Goal: Task Accomplishment & Management: Manage account settings

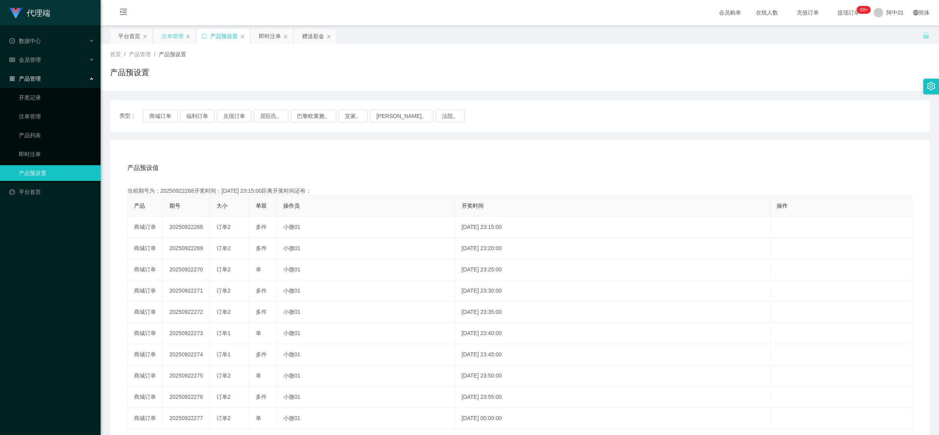
click at [160, 31] on div "注单管理" at bounding box center [175, 36] width 42 height 15
click at [165, 36] on div "注单管理" at bounding box center [173, 36] width 22 height 15
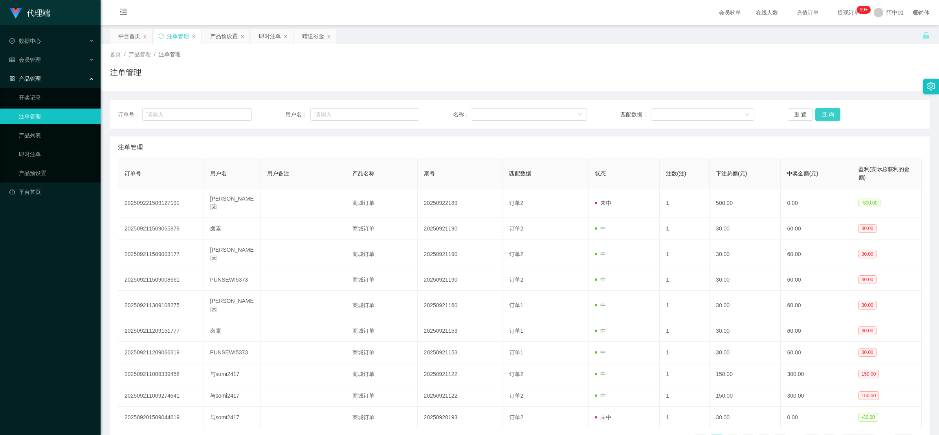
click at [821, 116] on button "查 询" at bounding box center [828, 114] width 25 height 13
click at [821, 116] on div "重 置 查 询" at bounding box center [855, 114] width 134 height 13
click at [838, 113] on div "重 置 查 询" at bounding box center [855, 114] width 134 height 13
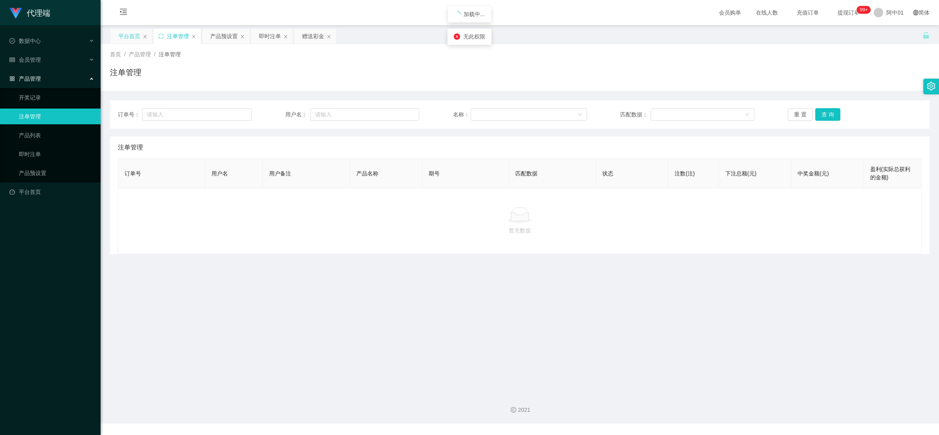
click at [132, 31] on div "平台首页" at bounding box center [129, 36] width 22 height 15
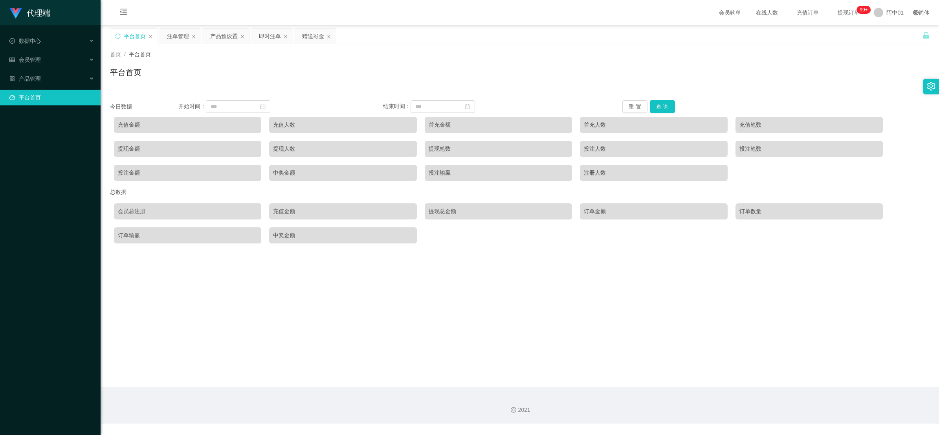
click at [32, 101] on link "平台首页" at bounding box center [51, 98] width 85 height 16
click at [33, 84] on div "产品管理" at bounding box center [50, 79] width 101 height 16
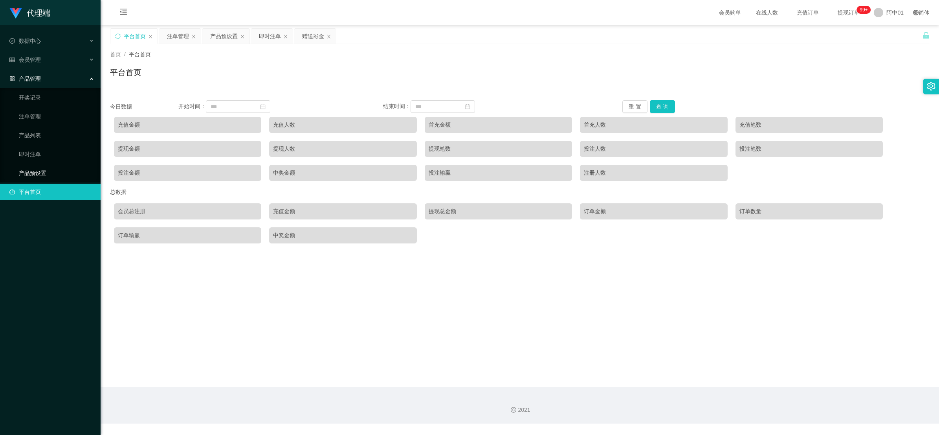
click at [30, 176] on link "产品预设置" at bounding box center [56, 173] width 75 height 16
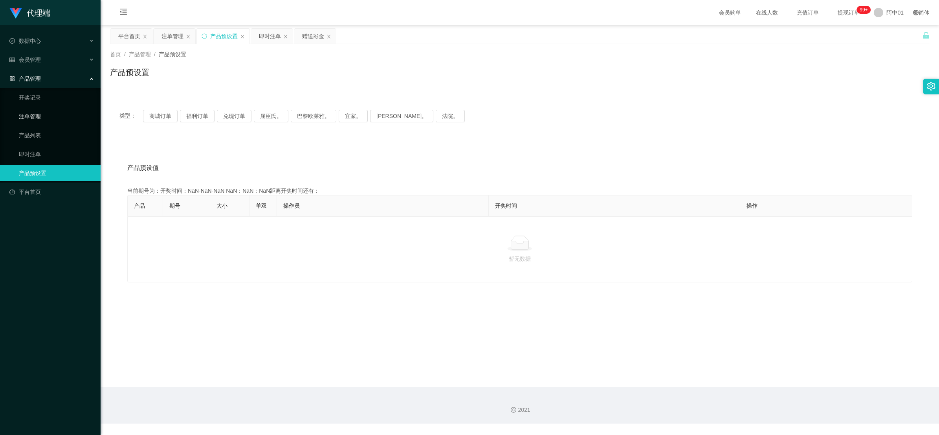
click at [29, 122] on link "注单管理" at bounding box center [56, 116] width 75 height 16
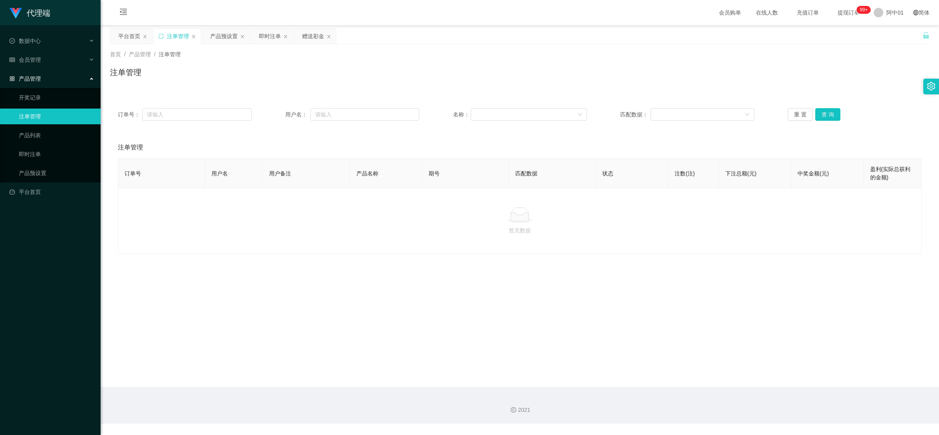
click at [29, 122] on link "注单管理" at bounding box center [56, 116] width 75 height 16
click at [830, 111] on button "查 询" at bounding box center [828, 114] width 25 height 13
click at [40, 48] on div "数据中心" at bounding box center [50, 41] width 101 height 16
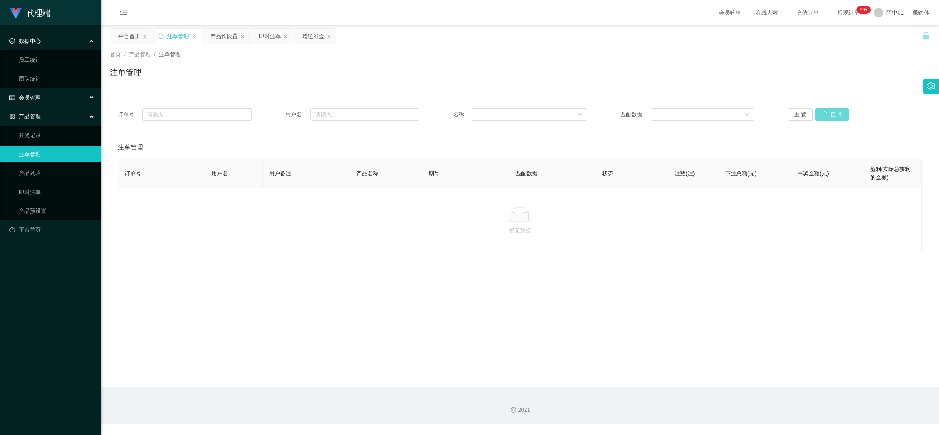
click at [37, 98] on font "会员管理" at bounding box center [30, 97] width 22 height 6
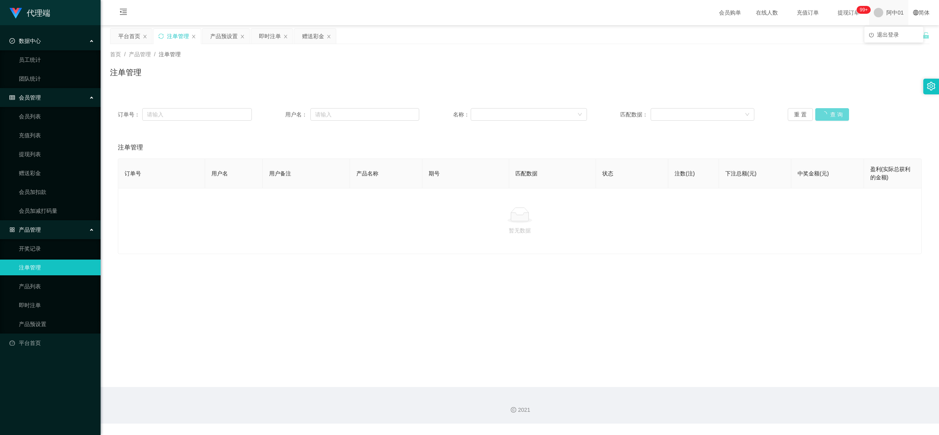
click at [892, 22] on span "阿中01" at bounding box center [895, 12] width 17 height 25
click at [889, 38] on li "退出登录" at bounding box center [894, 34] width 59 height 13
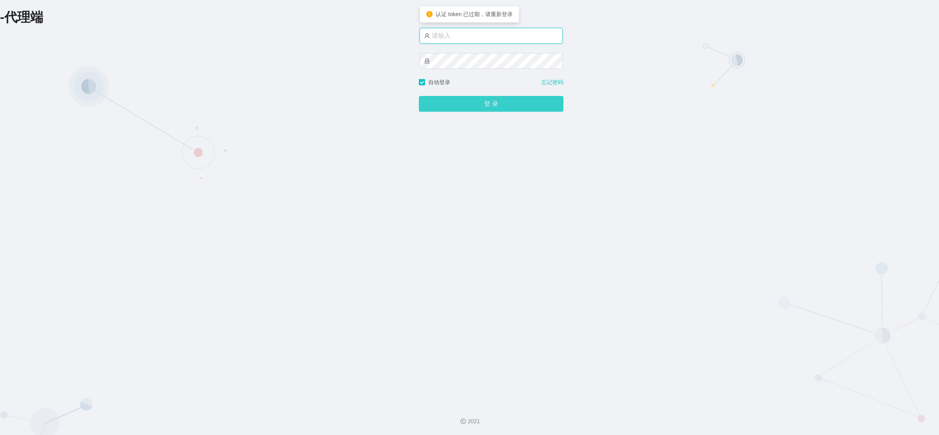
type input "azhong01"
click at [467, 40] on input "azhong01" at bounding box center [491, 36] width 143 height 16
click at [468, 39] on input "azhong01" at bounding box center [491, 36] width 143 height 16
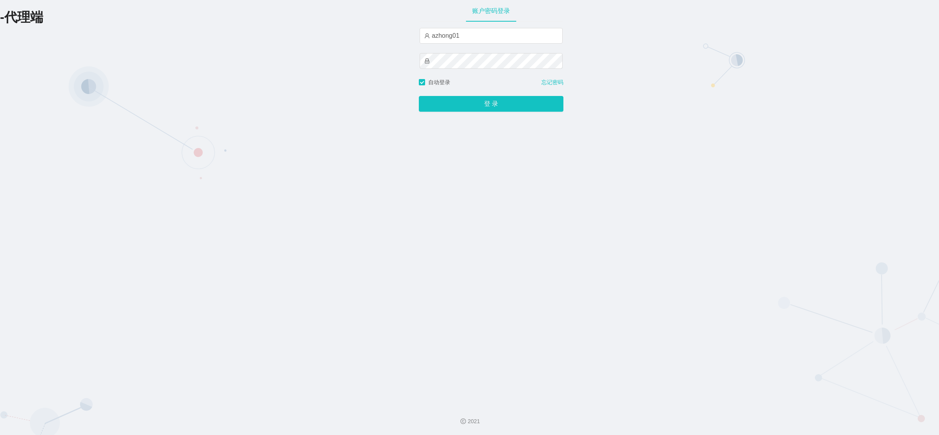
click at [684, 37] on div "-代理端 账户密码登录 azhong01 自动登录 忘记密码 登 录" at bounding box center [469, 199] width 939 height 398
click at [483, 107] on button "登 录" at bounding box center [491, 104] width 145 height 16
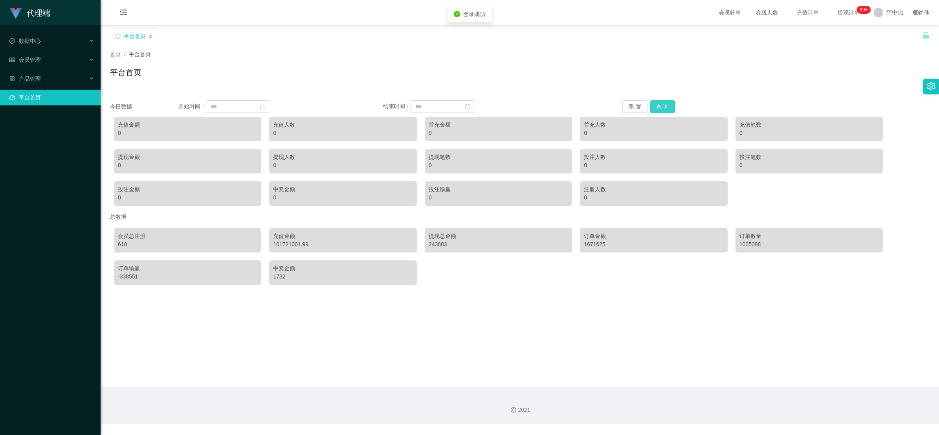
click at [667, 101] on button "查 询" at bounding box center [662, 106] width 25 height 13
click at [59, 42] on div "数据中心" at bounding box center [50, 41] width 101 height 16
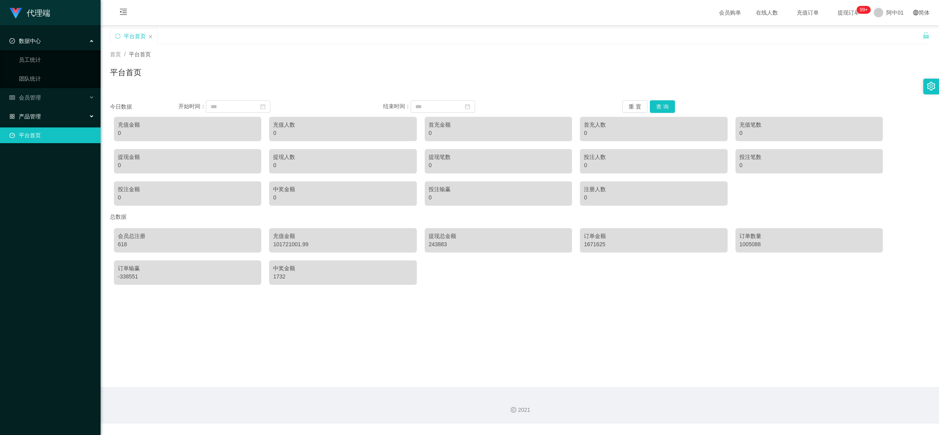
click at [34, 115] on font "产品管理" at bounding box center [30, 116] width 22 height 6
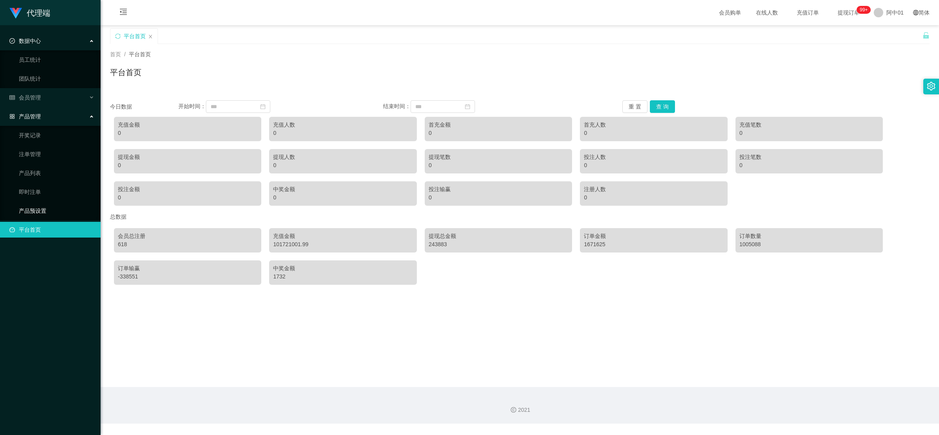
click at [39, 209] on link "产品预设置" at bounding box center [56, 211] width 75 height 16
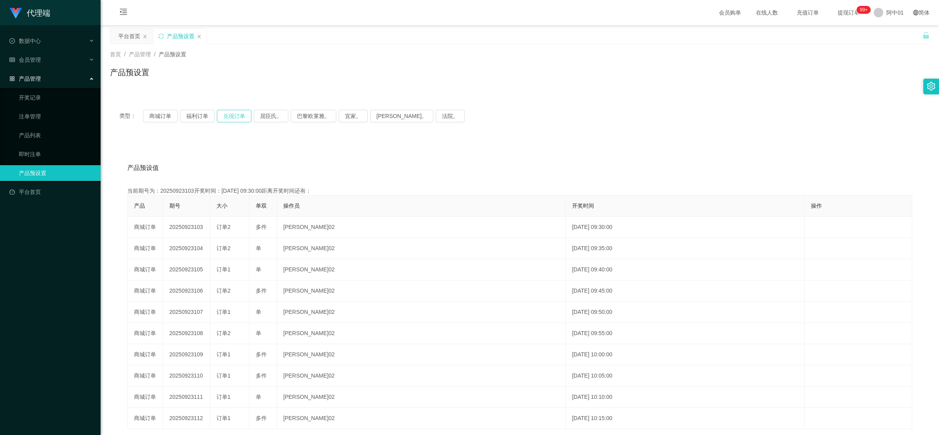
click at [231, 116] on button "兑现订单" at bounding box center [234, 116] width 35 height 13
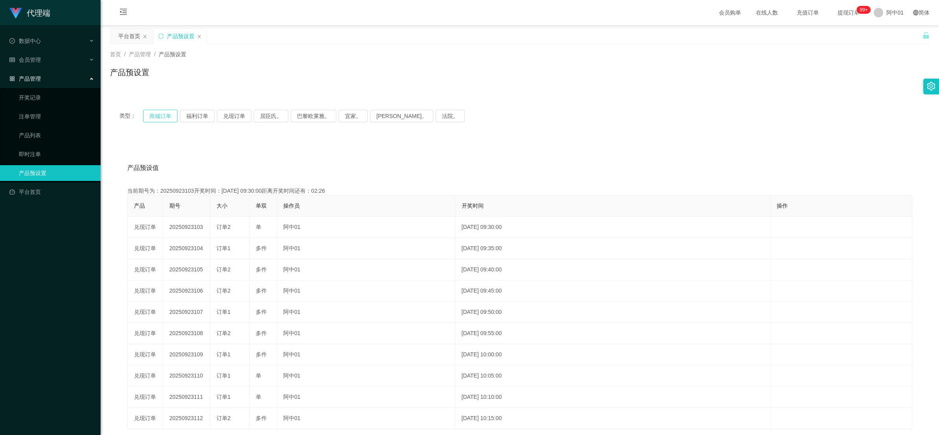
click at [165, 119] on button "商城订单" at bounding box center [160, 116] width 35 height 13
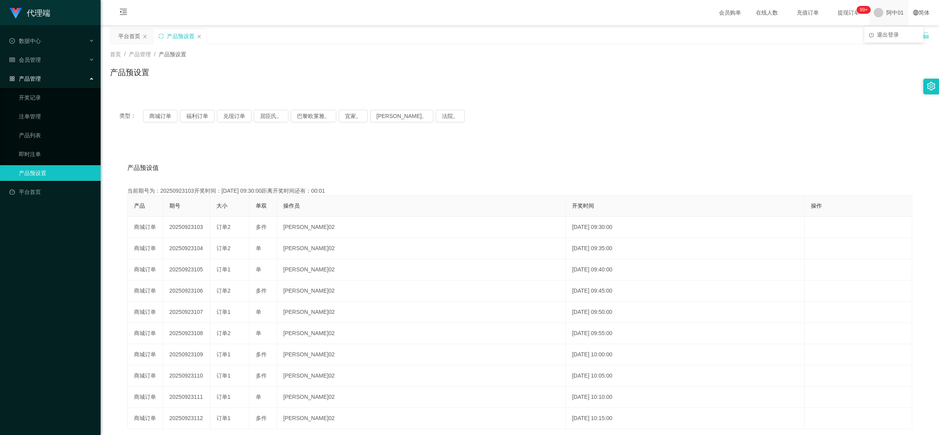
click at [893, 11] on span "阿中01" at bounding box center [895, 12] width 17 height 25
click at [887, 32] on span "退出登录" at bounding box center [888, 34] width 22 height 6
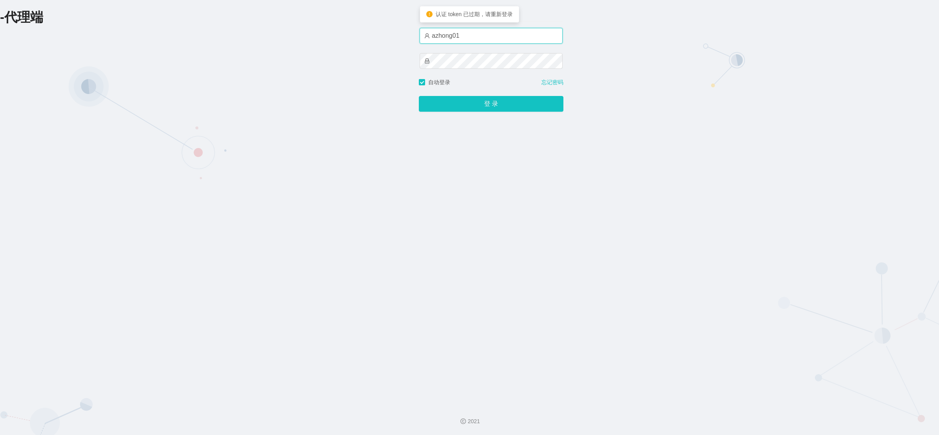
click at [515, 38] on input "azhong01" at bounding box center [491, 36] width 143 height 16
type input "a"
type input "heige"
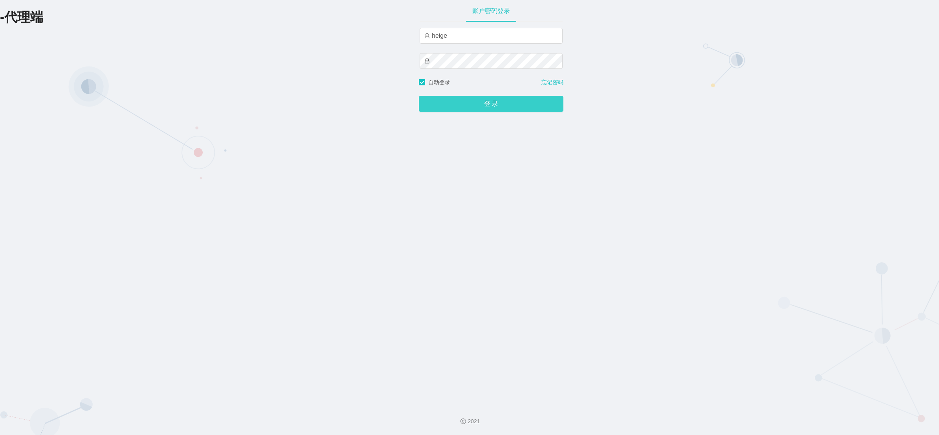
click at [500, 103] on button "登 录" at bounding box center [491, 104] width 145 height 16
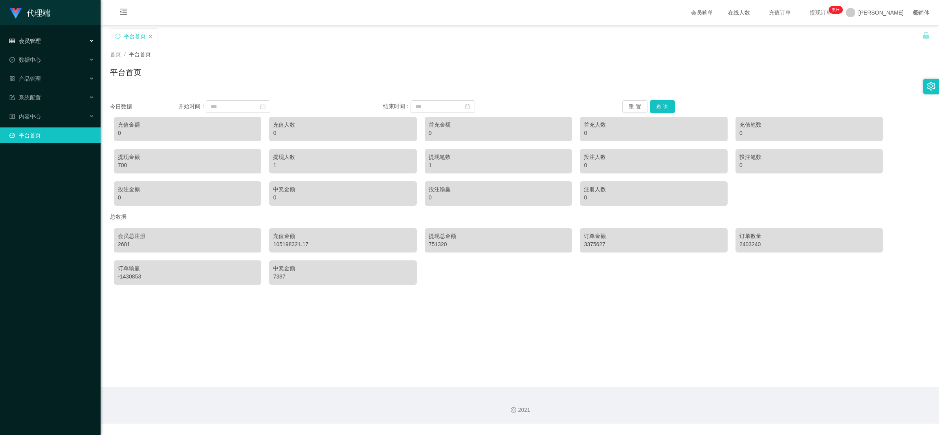
click at [49, 42] on div "会员管理" at bounding box center [50, 41] width 101 height 16
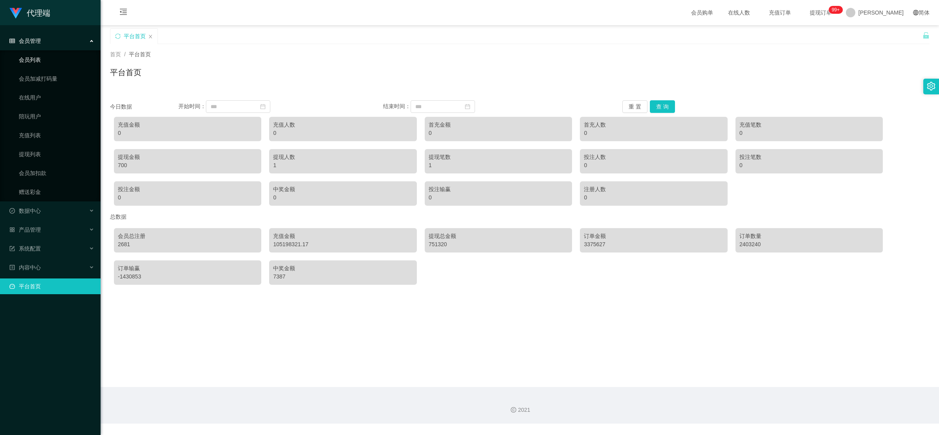
click at [26, 60] on link "会员列表" at bounding box center [56, 60] width 75 height 16
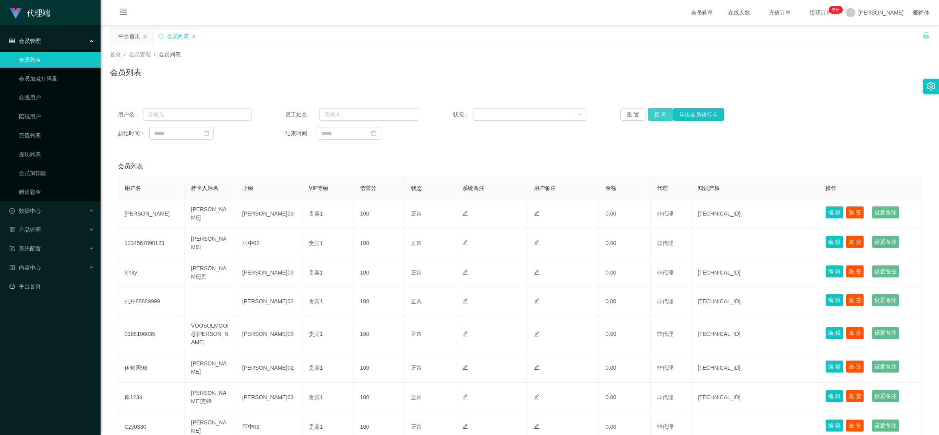
click at [657, 116] on button "查 询" at bounding box center [660, 114] width 25 height 13
click at [657, 116] on div "重 置 查 询 导出会员银行卡" at bounding box center [688, 114] width 134 height 13
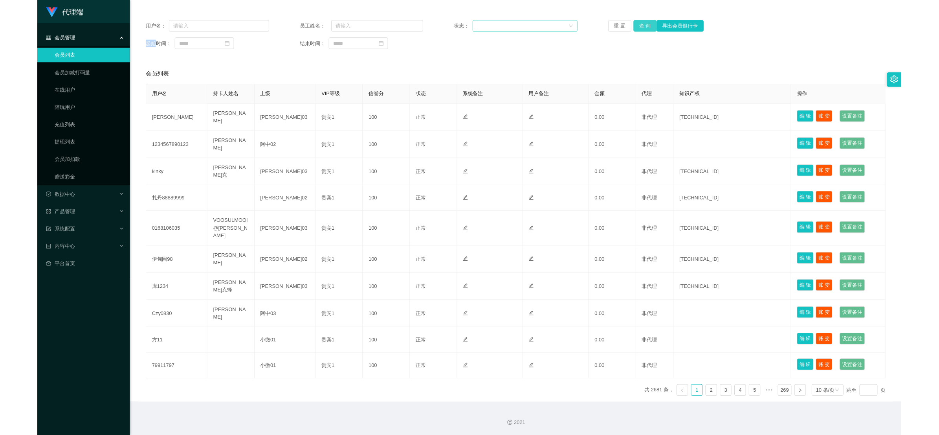
scroll to position [71, 0]
